Goal: Transaction & Acquisition: Book appointment/travel/reservation

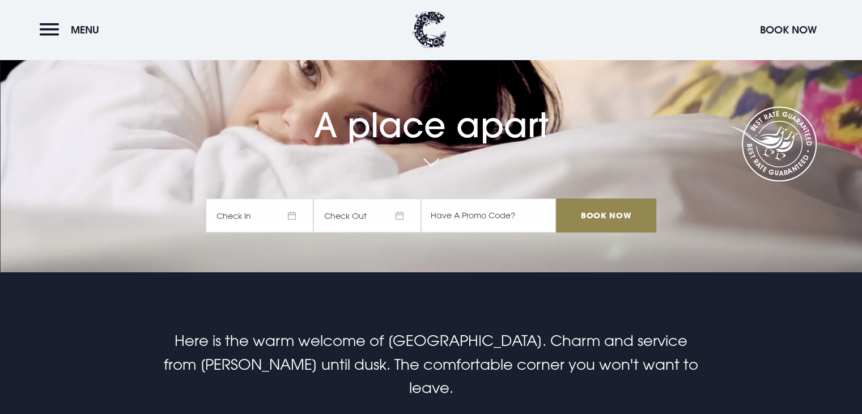
scroll to position [142, 0]
click at [295, 211] on span "Check In" at bounding box center [260, 215] width 108 height 34
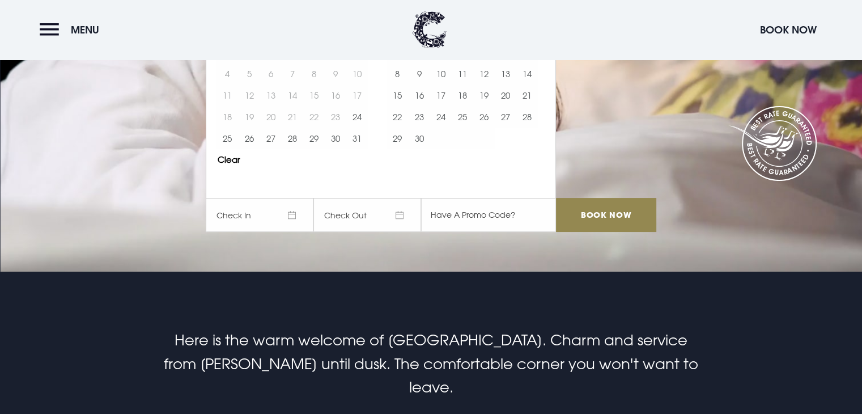
click at [295, 211] on span "Check In" at bounding box center [260, 215] width 108 height 34
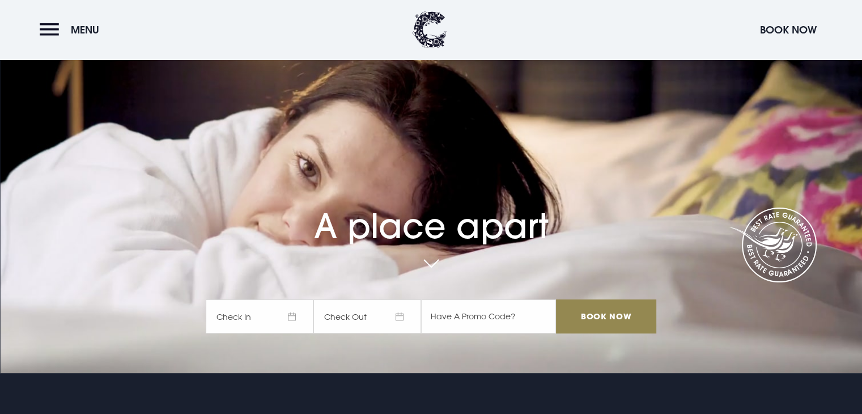
scroll to position [0, 0]
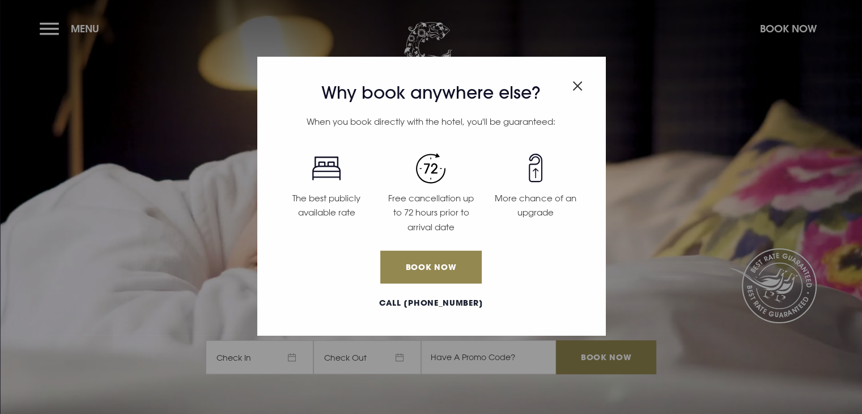
click at [297, 358] on div "Why book anywhere else? When you book directly with the hotel, you'll be guaran…" at bounding box center [431, 207] width 862 height 414
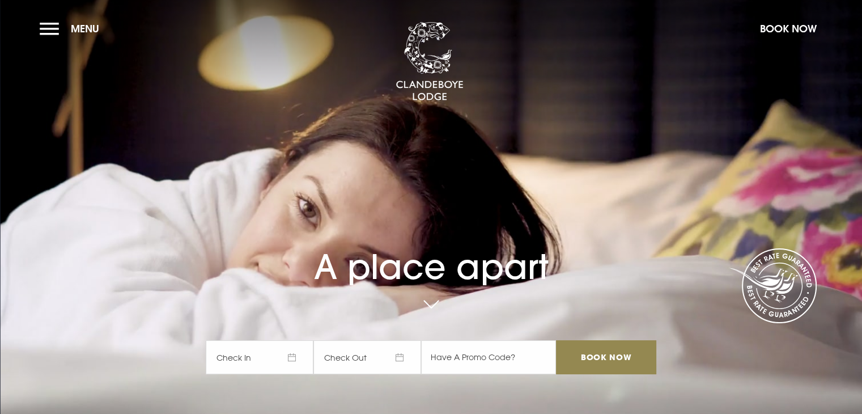
click at [297, 358] on span "Check In" at bounding box center [260, 357] width 108 height 34
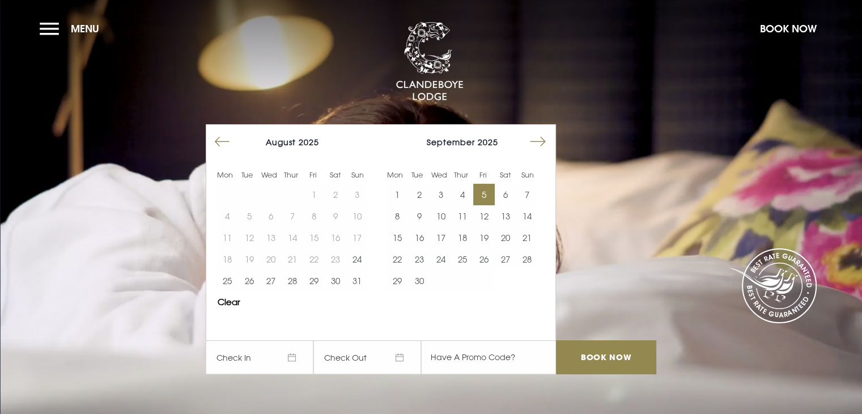
click at [494, 190] on button "5" at bounding box center [484, 195] width 22 height 22
click at [424, 213] on button "9" at bounding box center [419, 216] width 22 height 22
click at [150, 213] on video "Your browser does not support the video tag." at bounding box center [431, 206] width 862 height 482
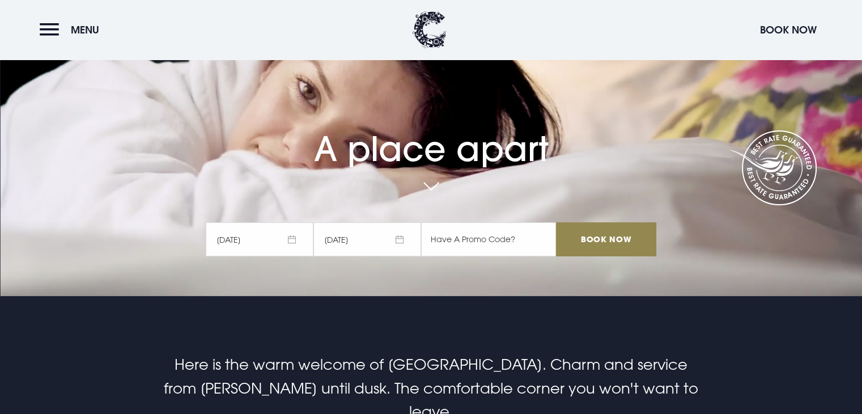
scroll to position [173, 0]
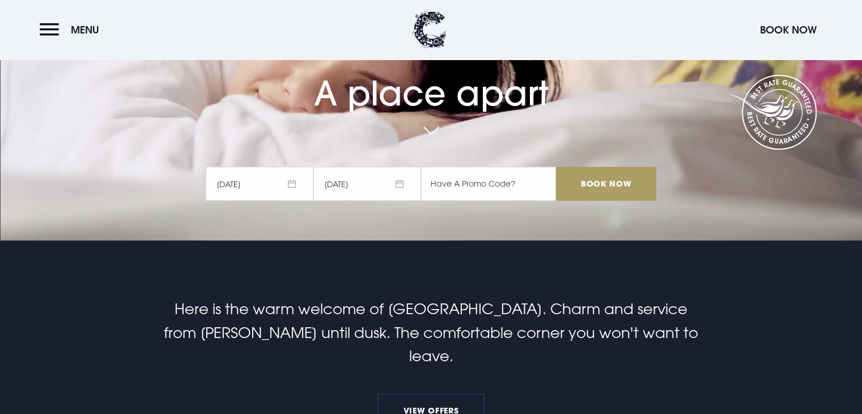
click at [597, 180] on input "Book Now" at bounding box center [606, 184] width 100 height 34
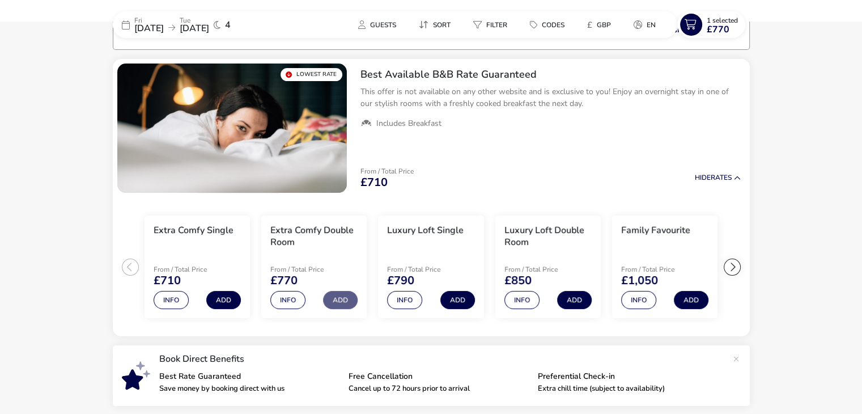
scroll to position [92, 0]
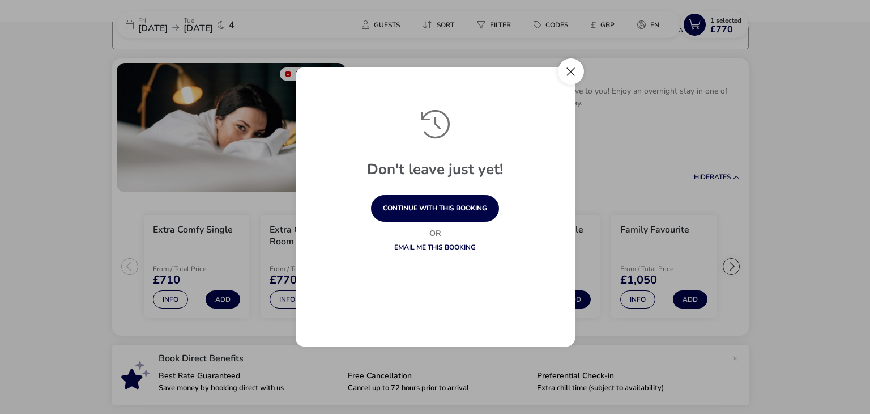
click at [567, 69] on button "Close" at bounding box center [571, 71] width 26 height 26
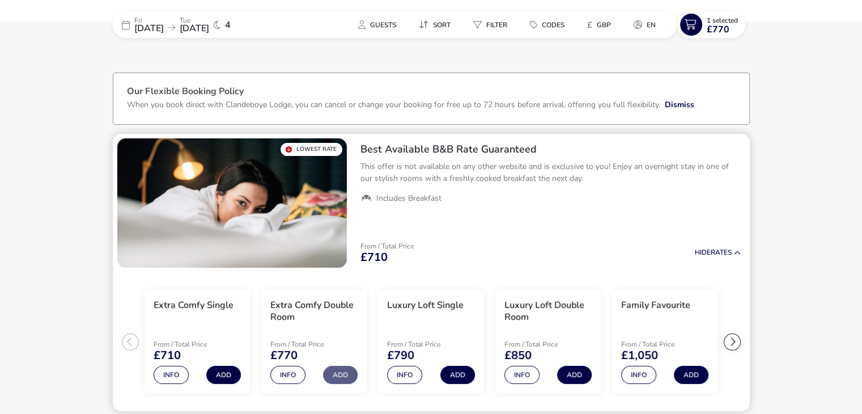
scroll to position [0, 0]
